Goal: Transaction & Acquisition: Subscribe to service/newsletter

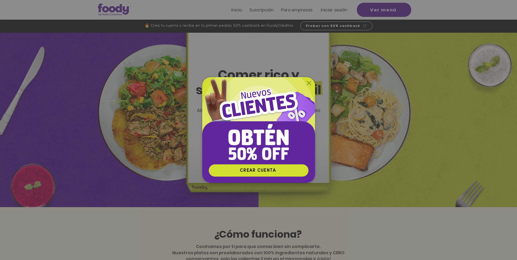
click at [308, 81] on icon "Volver al sitio" at bounding box center [309, 83] width 4 height 4
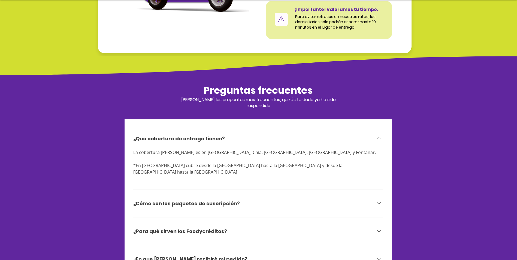
scroll to position [1634, 0]
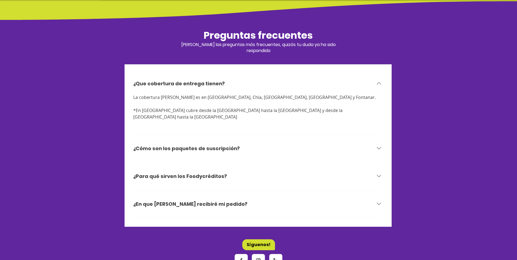
click at [219, 142] on div "¿Cómo son los paquetes de suscripción?" at bounding box center [258, 148] width 250 height 21
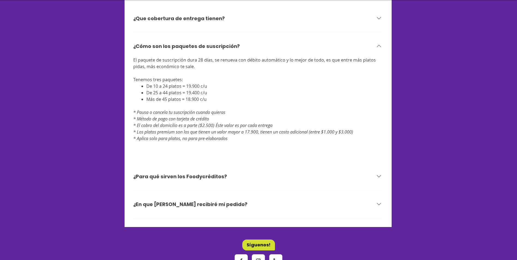
scroll to position [1745, 0]
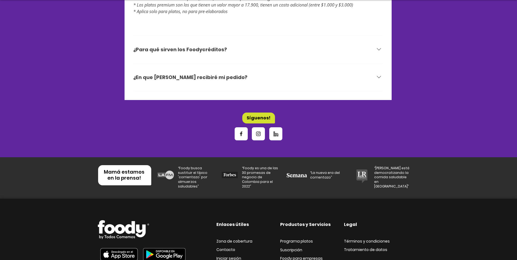
click at [207, 74] on h3 "¿En que [PERSON_NAME] recibiré mi pedido?" at bounding box center [190, 77] width 114 height 7
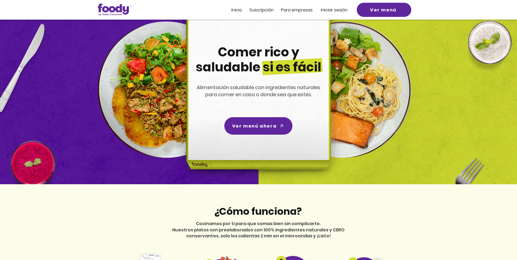
scroll to position [0, 0]
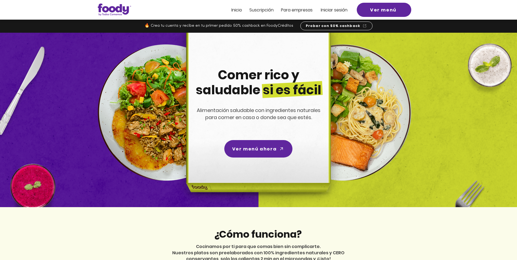
click at [271, 11] on span "Suscripción" at bounding box center [261, 10] width 24 height 6
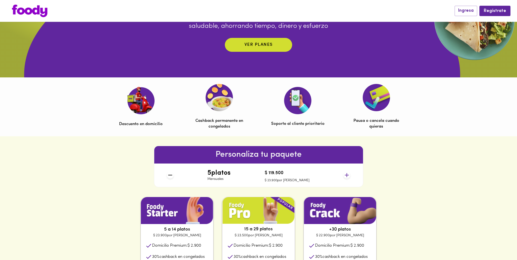
scroll to position [191, 0]
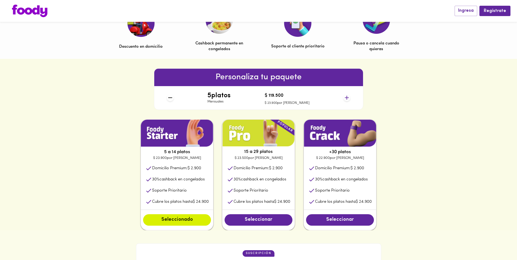
click at [346, 99] on icon at bounding box center [346, 97] width 7 height 7
click at [349, 97] on icon at bounding box center [346, 97] width 7 height 7
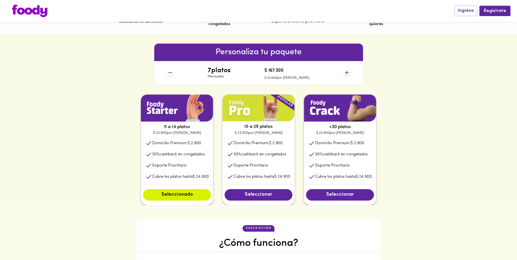
scroll to position [245, 0]
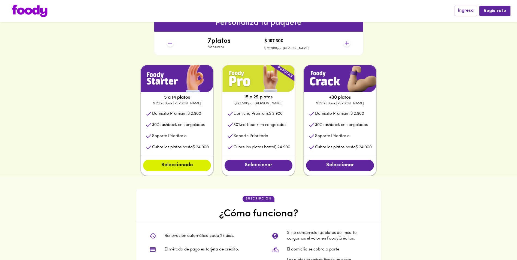
click at [277, 168] on span "Seleccionar" at bounding box center [258, 165] width 57 height 6
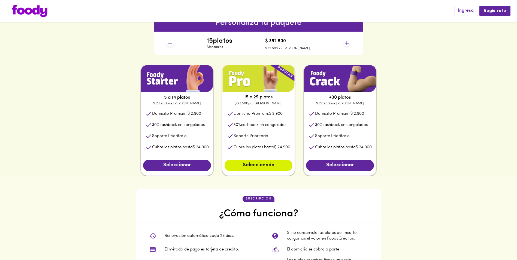
click at [190, 162] on button "Seleccionar" at bounding box center [177, 165] width 68 height 11
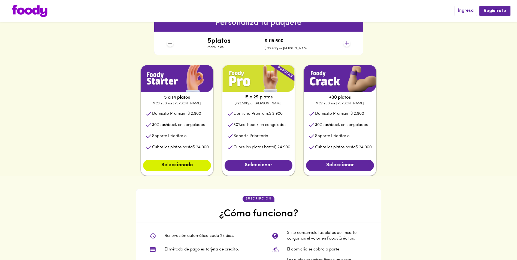
click at [348, 43] on icon at bounding box center [346, 43] width 7 height 7
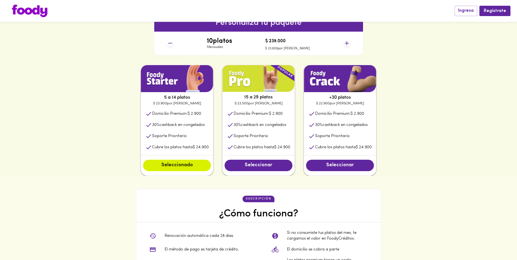
click at [245, 174] on div "Seleccionar" at bounding box center [258, 165] width 72 height 20
click at [246, 172] on div "Seleccionar" at bounding box center [258, 165] width 72 height 20
click at [254, 167] on span "Seleccionar" at bounding box center [258, 165] width 57 height 6
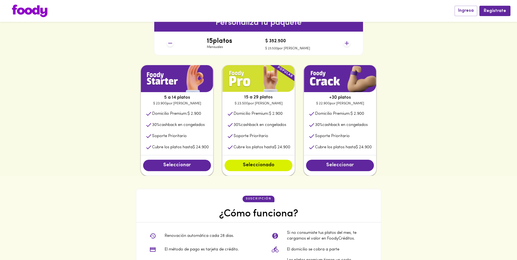
click at [338, 164] on span "Seleccionar" at bounding box center [339, 165] width 57 height 6
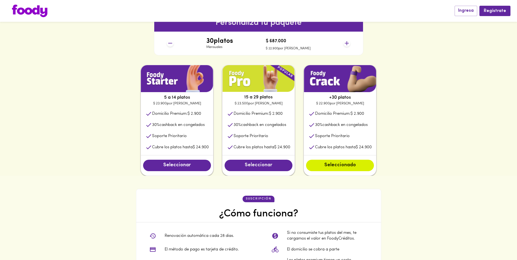
click at [267, 165] on span "Seleccionar" at bounding box center [258, 165] width 57 height 6
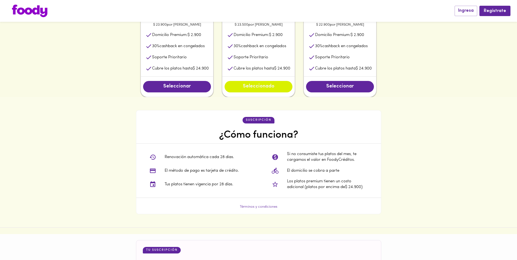
scroll to position [327, 0]
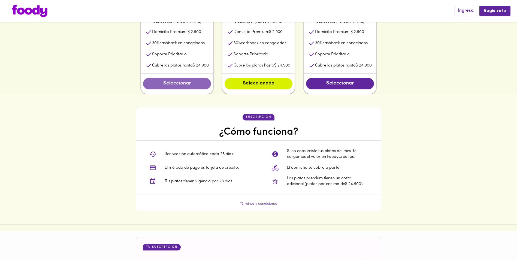
click at [182, 86] on span "Seleccionar" at bounding box center [176, 84] width 57 height 6
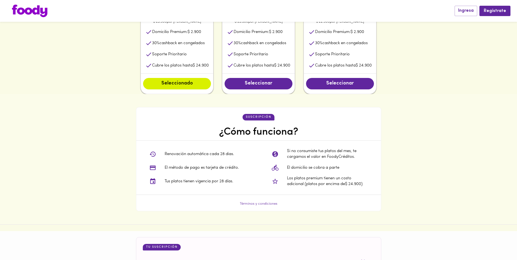
click at [223, 86] on div "Seleccionar" at bounding box center [258, 84] width 72 height 20
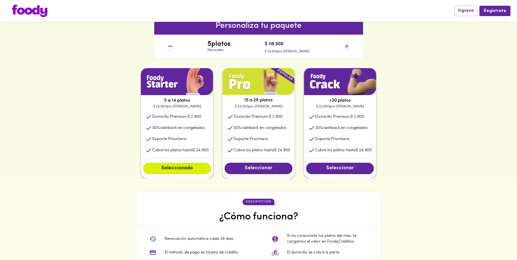
scroll to position [163, 0]
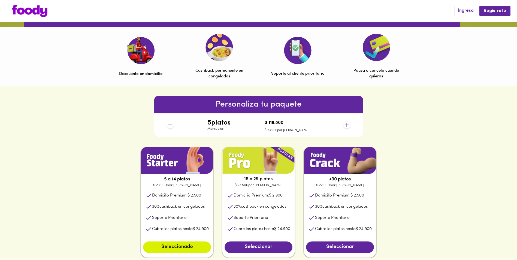
click at [347, 126] on icon at bounding box center [346, 124] width 7 height 7
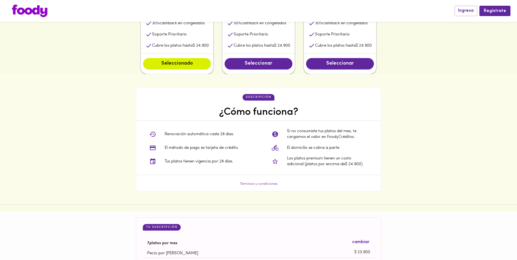
scroll to position [436, 0]
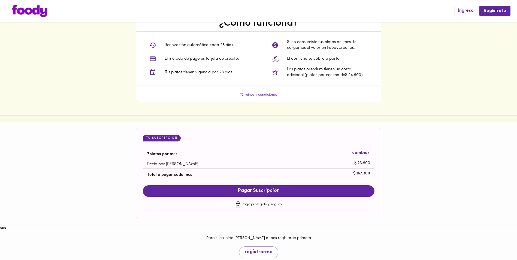
click at [261, 99] on div "suscripción ¿Cómo funciona? Renovación automática cada 28 dias. El método de pa…" at bounding box center [258, 50] width 245 height 104
click at [261, 96] on link "Términos y condiciones" at bounding box center [259, 95] width 38 height 4
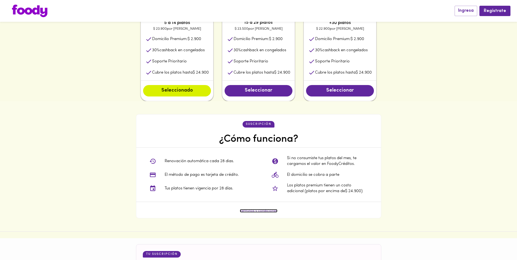
scroll to position [272, 0]
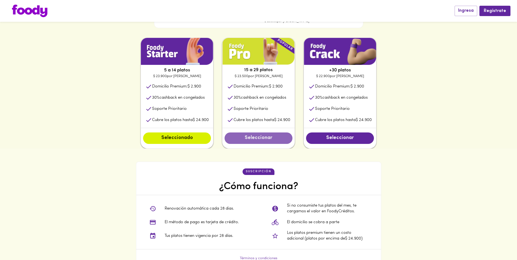
drag, startPoint x: 258, startPoint y: 134, endPoint x: 257, endPoint y: 139, distance: 4.9
click at [259, 134] on button "Seleccionar" at bounding box center [258, 137] width 68 height 11
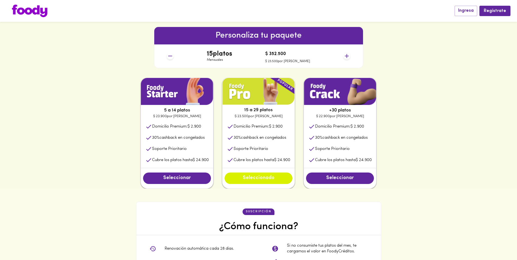
scroll to position [191, 0]
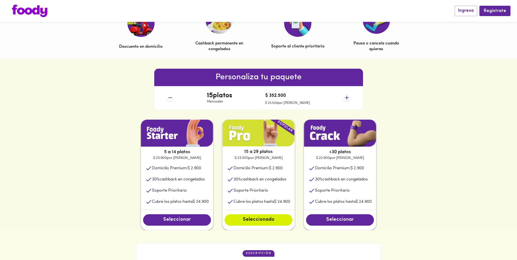
click at [171, 97] on icon at bounding box center [170, 97] width 7 height 7
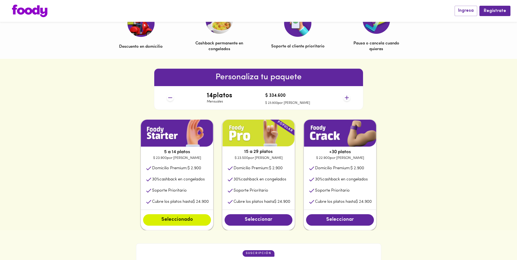
click at [171, 97] on icon at bounding box center [170, 97] width 7 height 7
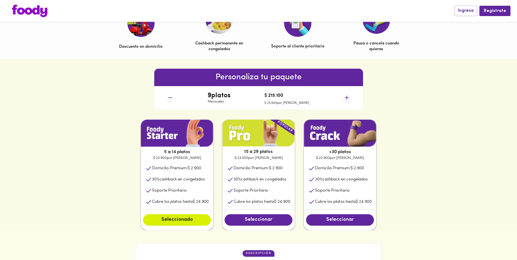
click at [171, 97] on icon at bounding box center [170, 97] width 7 height 7
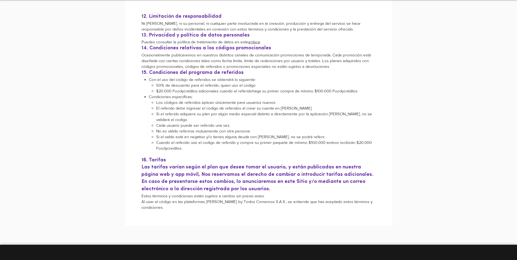
scroll to position [872, 0]
